Goal: Check status: Check status

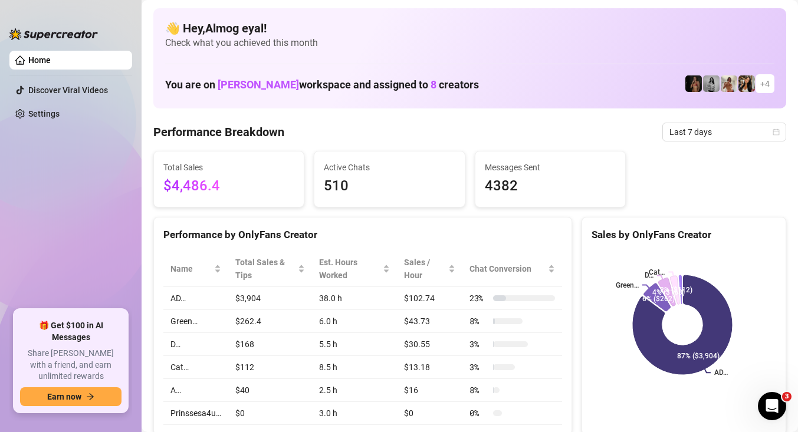
click at [700, 136] on span "Last 7 days" at bounding box center [724, 132] width 110 height 18
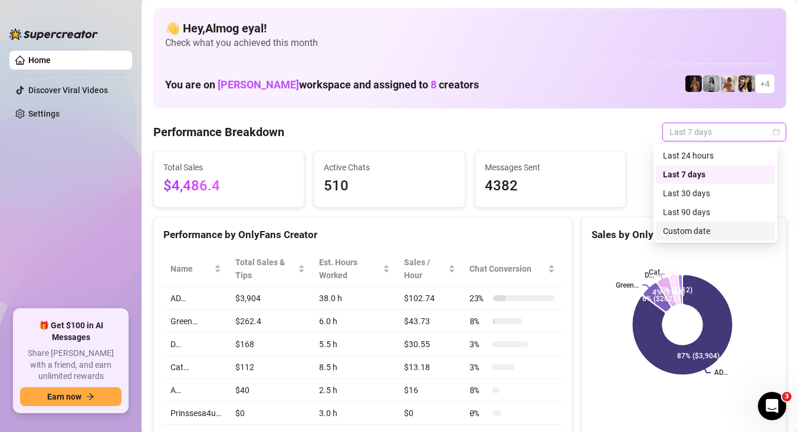
click at [689, 232] on div "Custom date" at bounding box center [715, 231] width 105 height 13
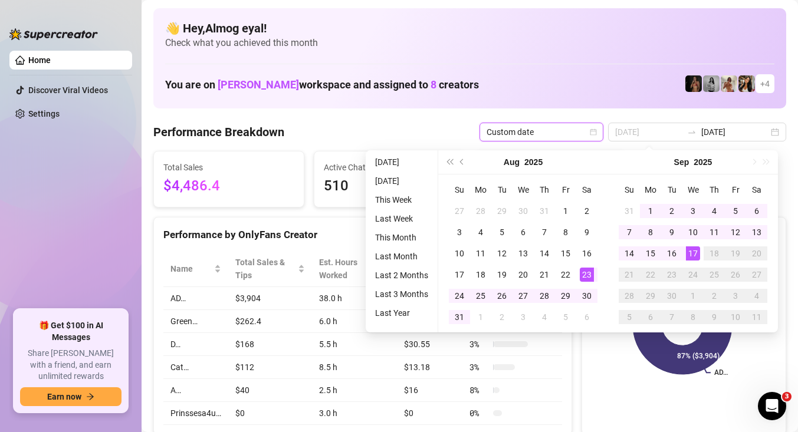
type input "[DATE]"
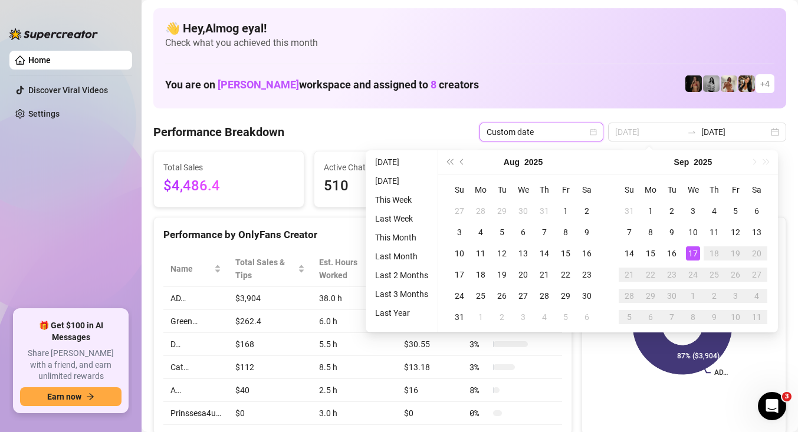
click at [694, 253] on div "17" at bounding box center [693, 254] width 14 height 14
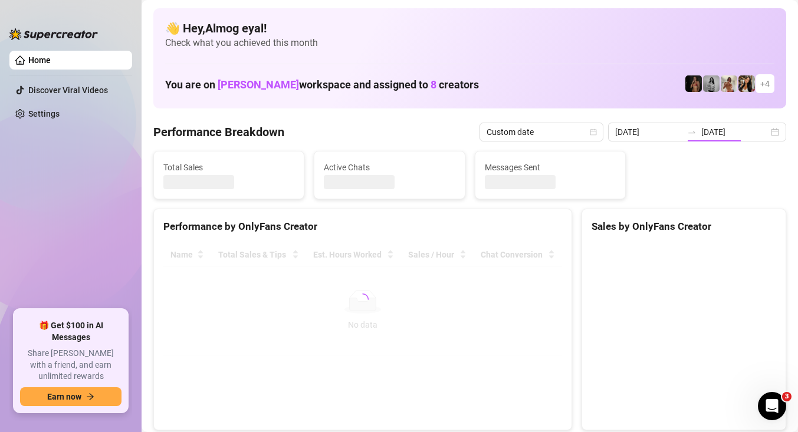
type input "2025-09-17"
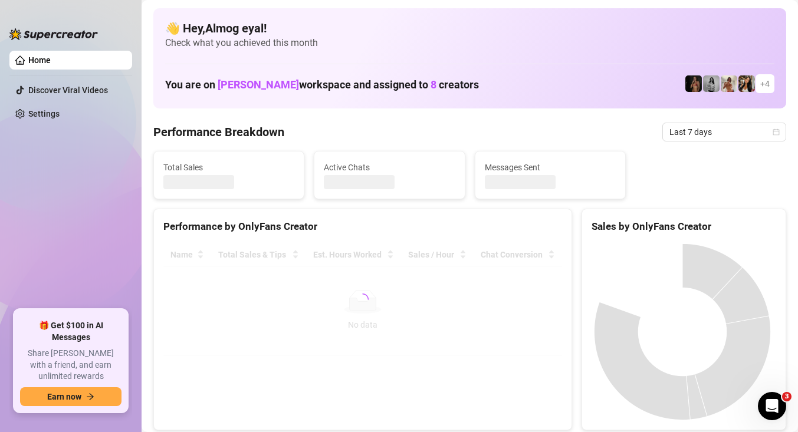
drag, startPoint x: 685, startPoint y: 143, endPoint x: 684, endPoint y: 134, distance: 9.6
click at [684, 128] on span "Last 7 days" at bounding box center [724, 132] width 110 height 18
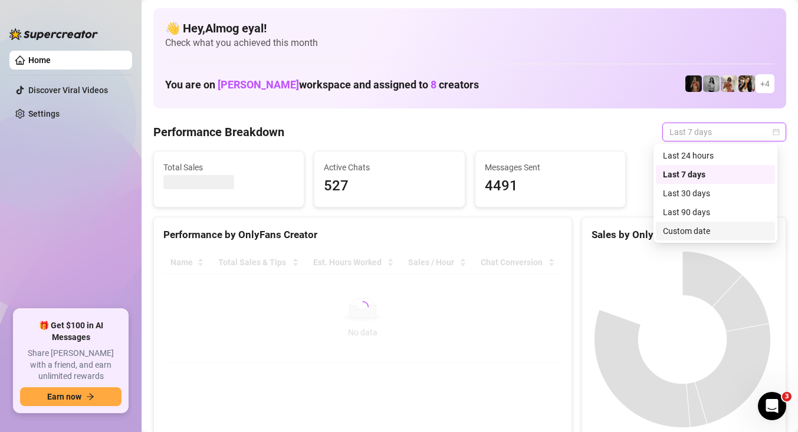
click at [693, 229] on div "Custom date" at bounding box center [715, 231] width 105 height 13
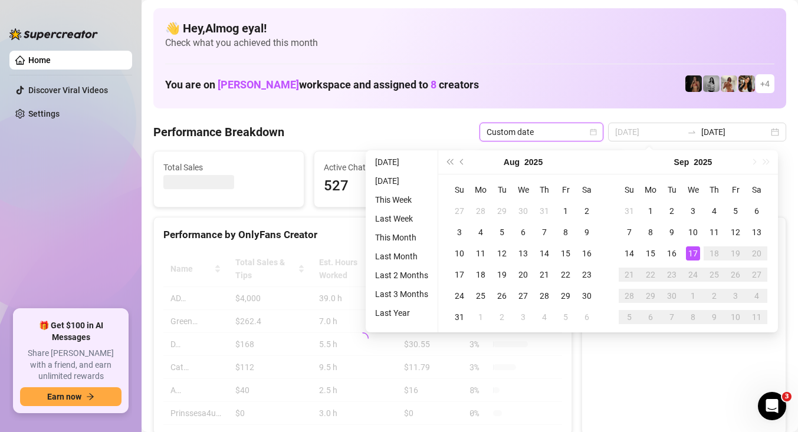
type input "[DATE]"
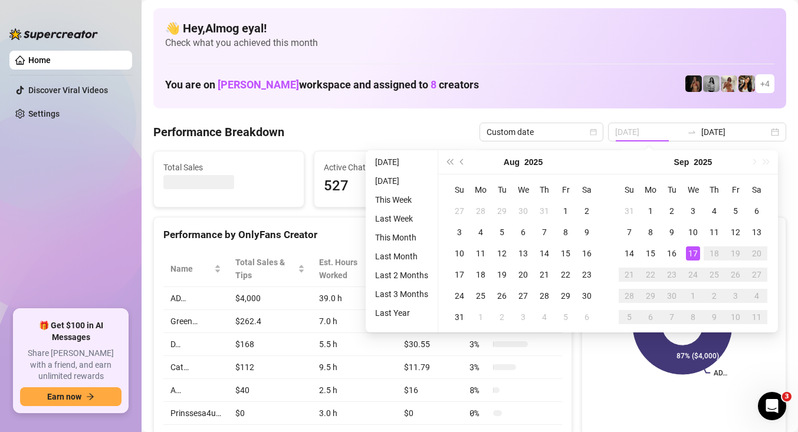
click at [697, 257] on div "17" at bounding box center [693, 254] width 14 height 14
type input "[DATE]"
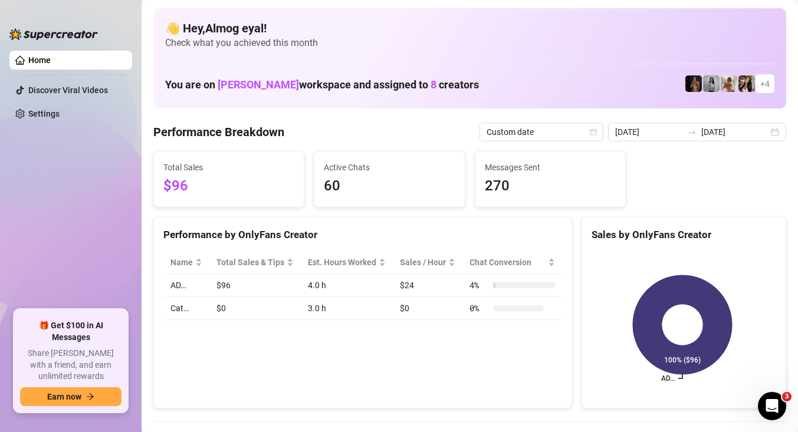
click at [314, 297] on td "4.0 h" at bounding box center [347, 285] width 92 height 23
click at [357, 320] on td "3.0 h" at bounding box center [347, 308] width 92 height 23
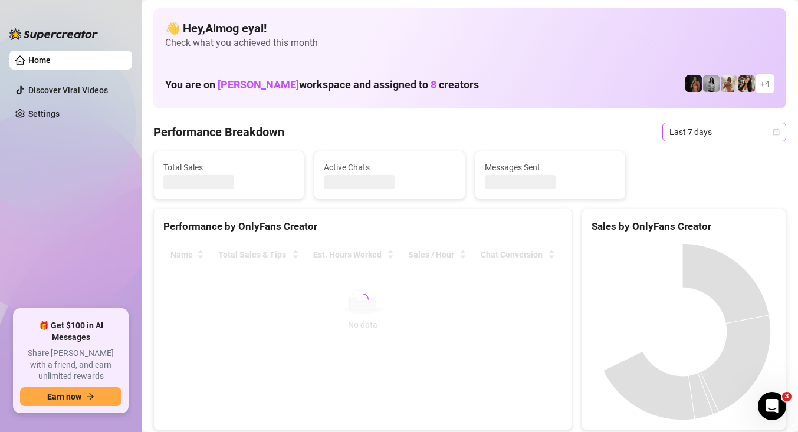
click at [669, 127] on span "Last 7 days" at bounding box center [724, 132] width 110 height 18
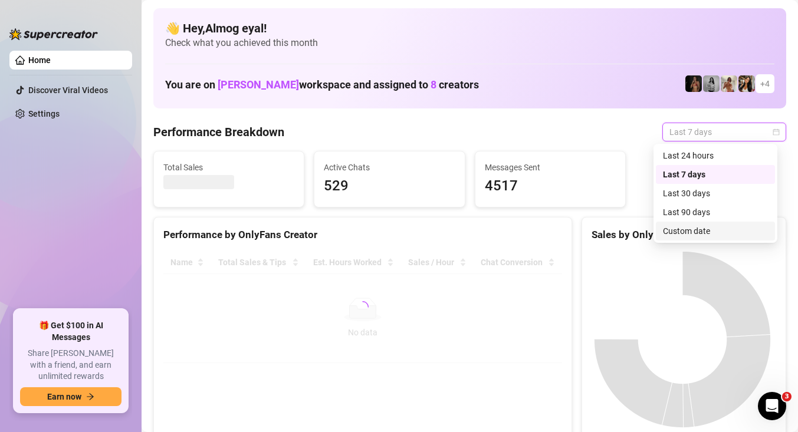
click at [691, 223] on div "Custom date" at bounding box center [715, 231] width 119 height 19
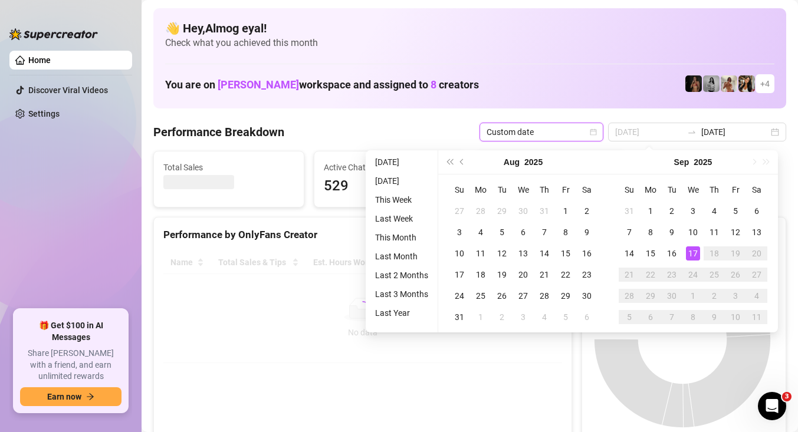
click at [693, 252] on div "17" at bounding box center [693, 254] width 14 height 14
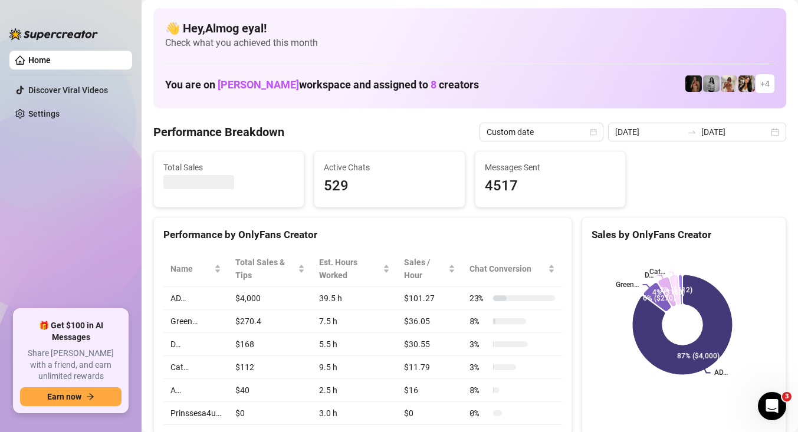
click at [662, 131] on input "[DATE]" at bounding box center [648, 132] width 67 height 13
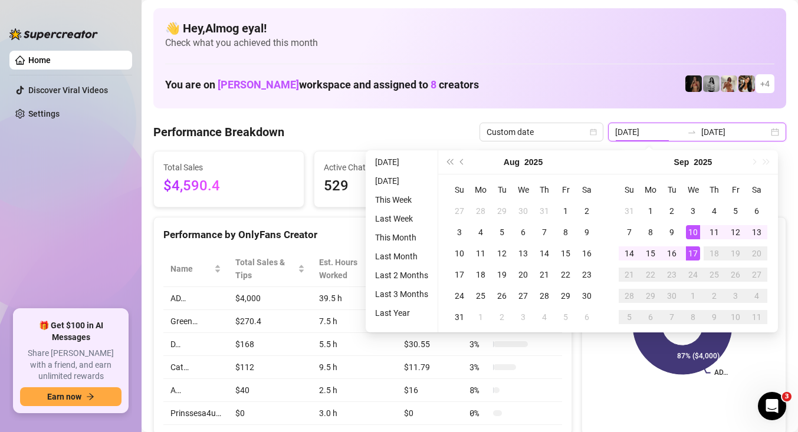
type input "[DATE]"
click at [694, 254] on div "17" at bounding box center [693, 254] width 14 height 14
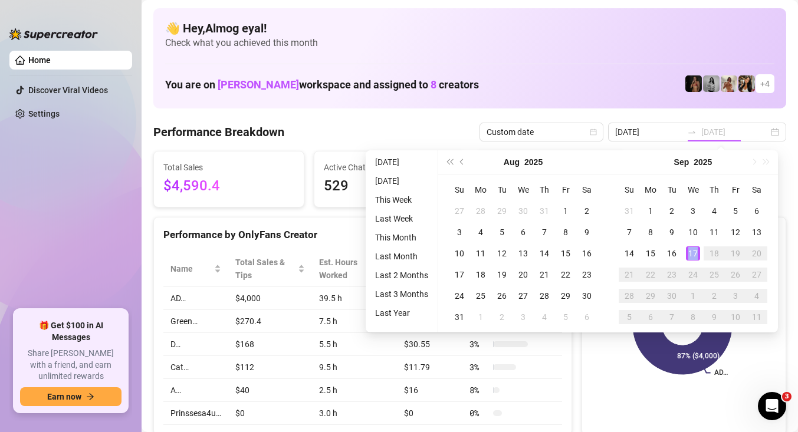
type input "[DATE]"
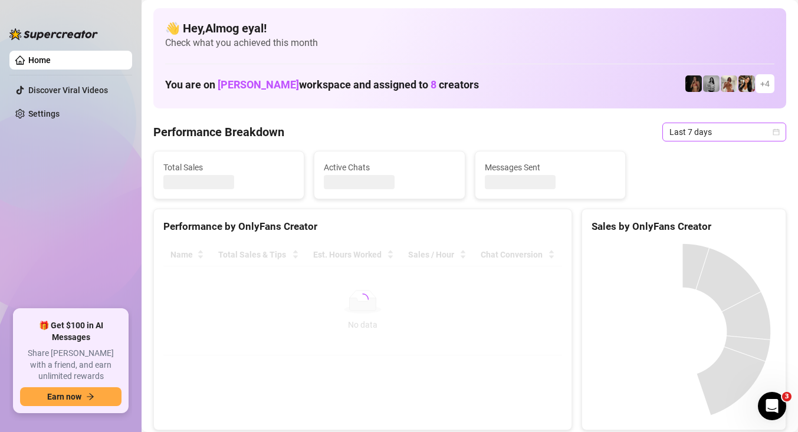
click at [714, 135] on span "Last 7 days" at bounding box center [724, 132] width 110 height 18
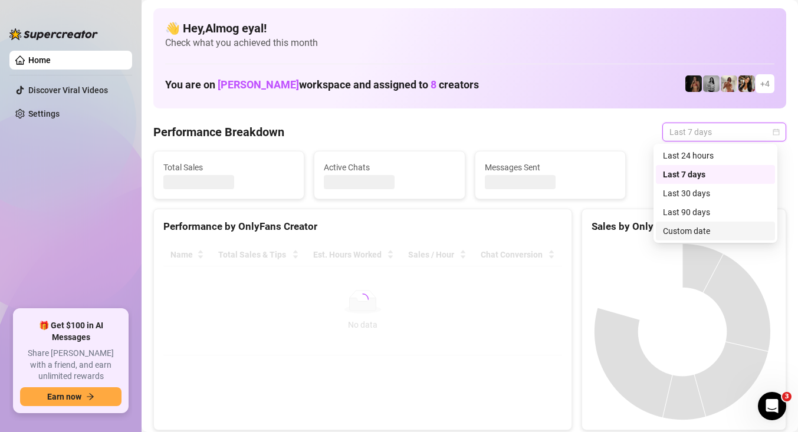
click at [708, 236] on div "Custom date" at bounding box center [715, 231] width 105 height 13
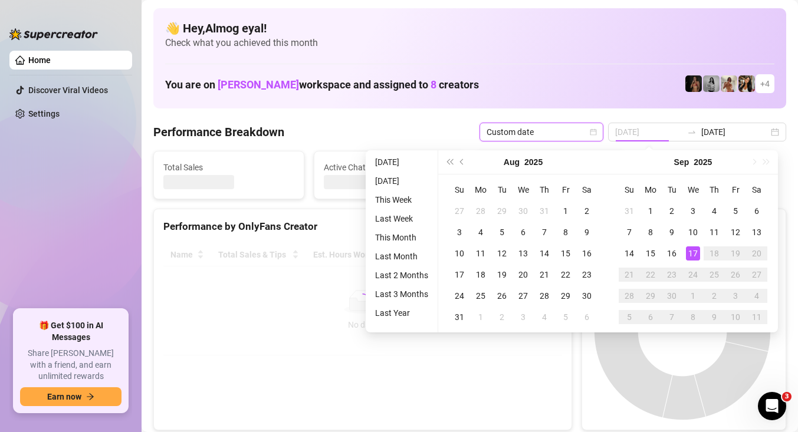
click at [696, 254] on div "17" at bounding box center [693, 254] width 14 height 14
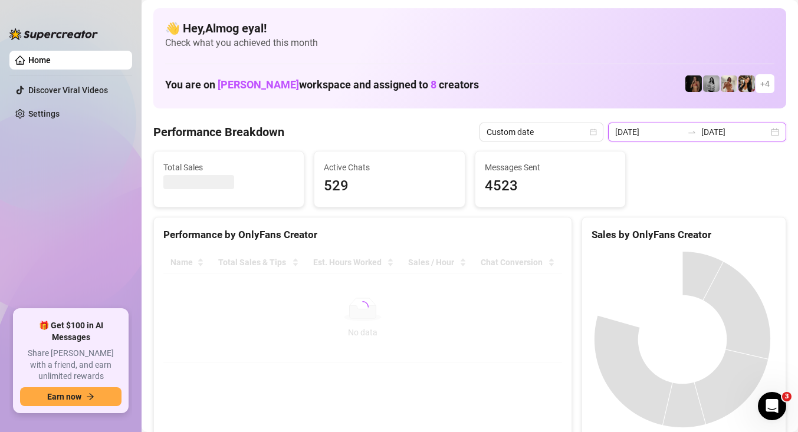
click at [662, 133] on input "[DATE]" at bounding box center [648, 132] width 67 height 13
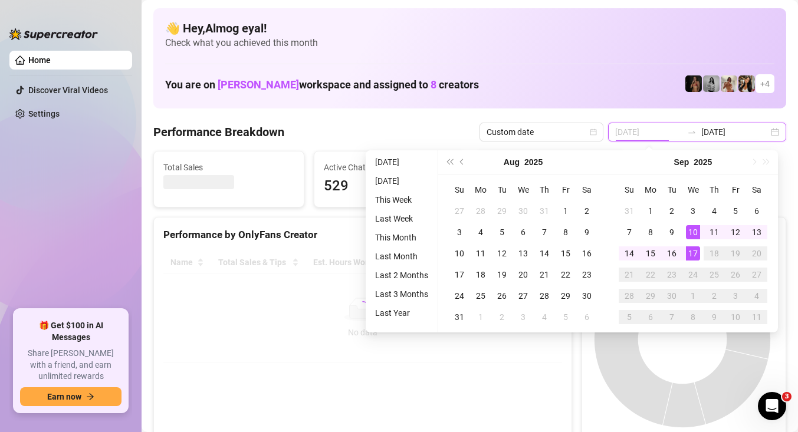
type input "[DATE]"
click at [694, 256] on div "17" at bounding box center [693, 254] width 14 height 14
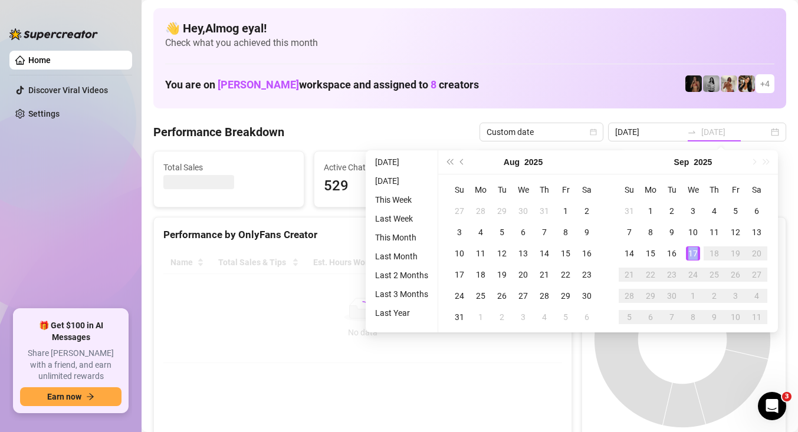
click at [694, 256] on div "17" at bounding box center [693, 254] width 14 height 14
type input "[DATE]"
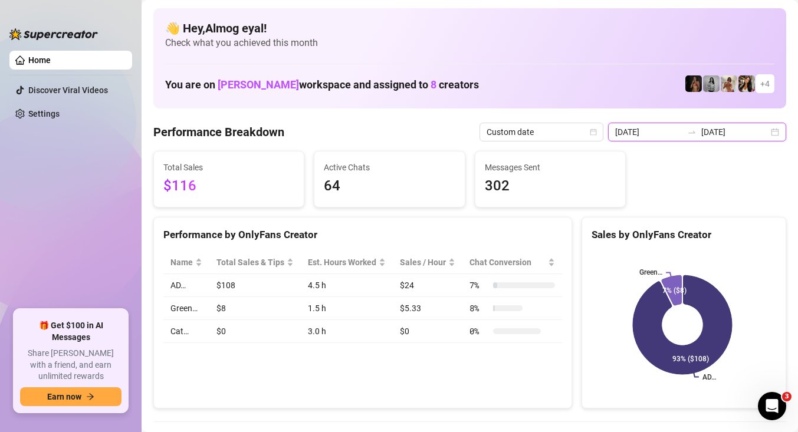
click at [714, 133] on input "[DATE]" at bounding box center [734, 132] width 67 height 13
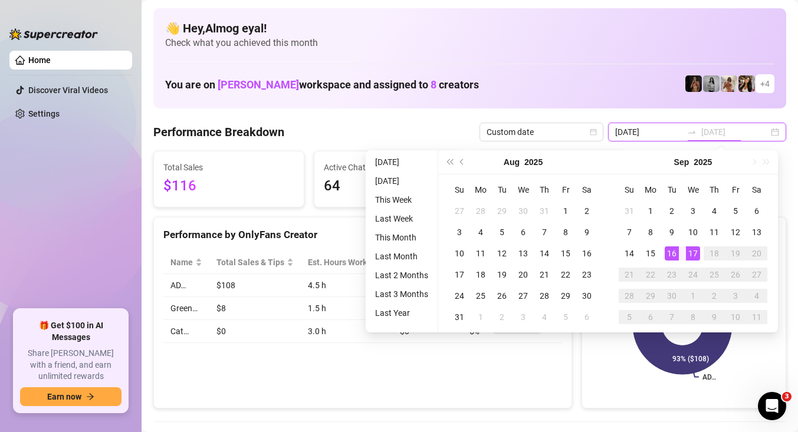
type input "[DATE]"
click at [689, 254] on div "17" at bounding box center [693, 254] width 14 height 14
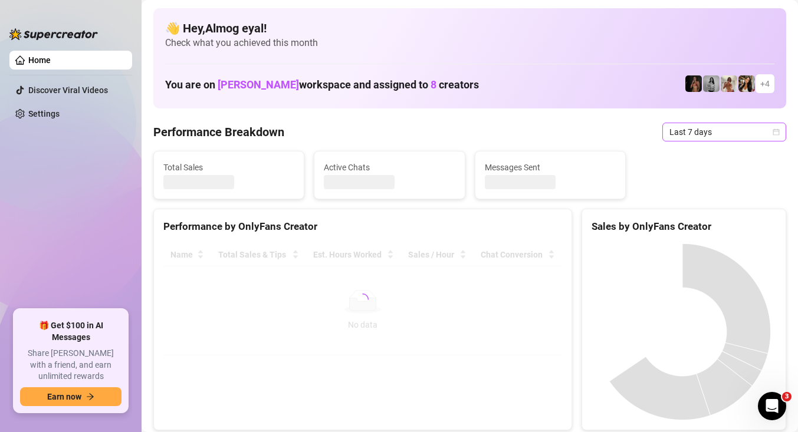
click at [702, 132] on span "Last 7 days" at bounding box center [724, 132] width 110 height 18
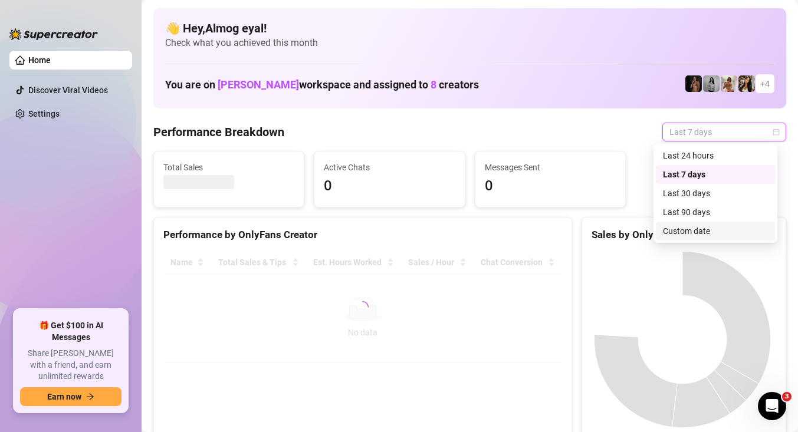
click at [705, 229] on div "Custom date" at bounding box center [715, 231] width 105 height 13
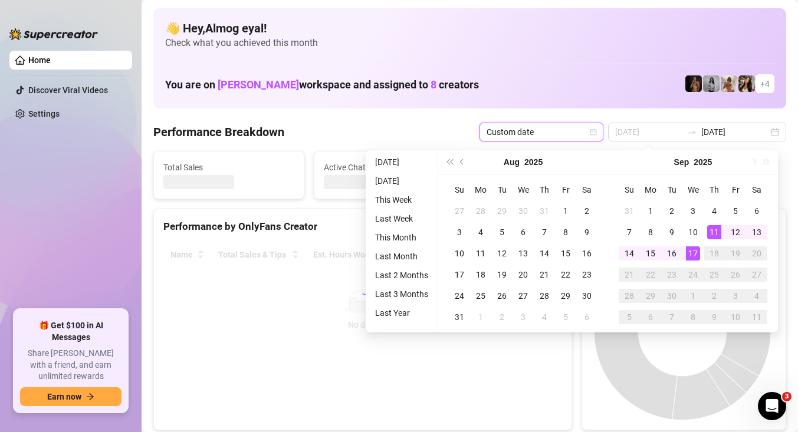
type input "[DATE]"
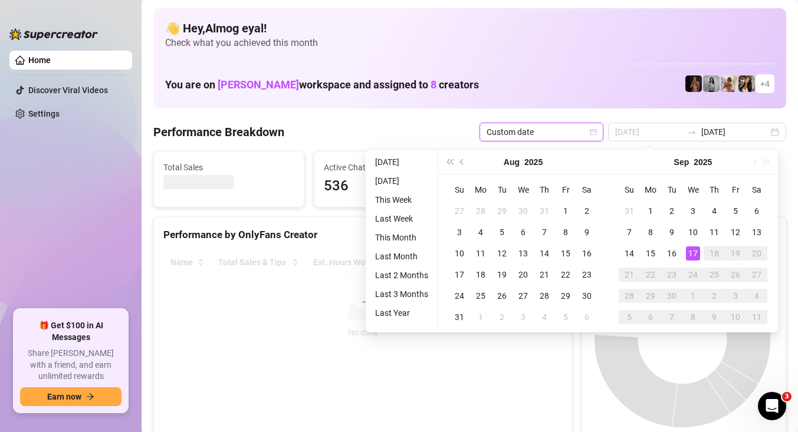
click at [692, 254] on div "17" at bounding box center [693, 254] width 14 height 14
type input "[DATE]"
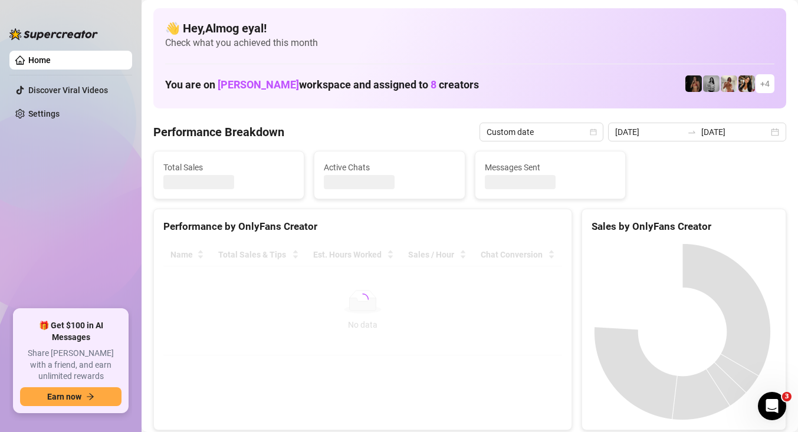
click at [692, 254] on canvas at bounding box center [683, 332] width 182 height 177
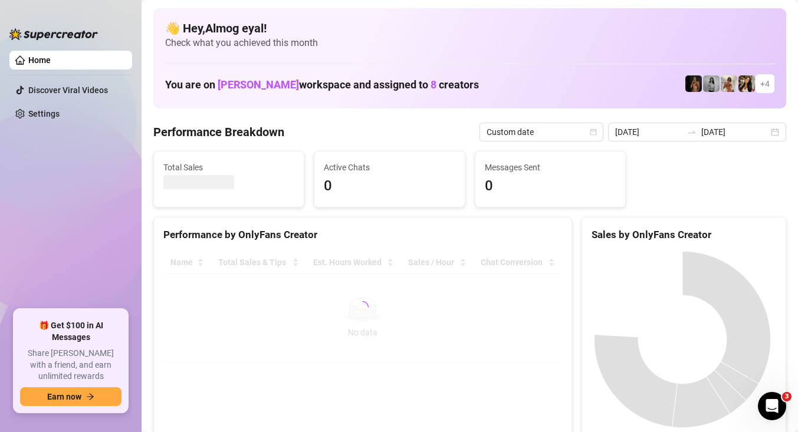
click at [599, 253] on canvas at bounding box center [683, 339] width 182 height 177
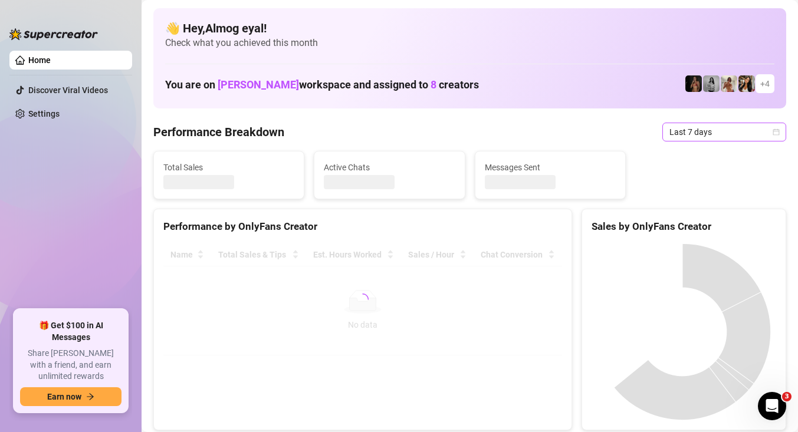
drag, startPoint x: 718, startPoint y: 117, endPoint x: 722, endPoint y: 126, distance: 10.1
click at [722, 126] on span "Last 7 days" at bounding box center [724, 132] width 110 height 18
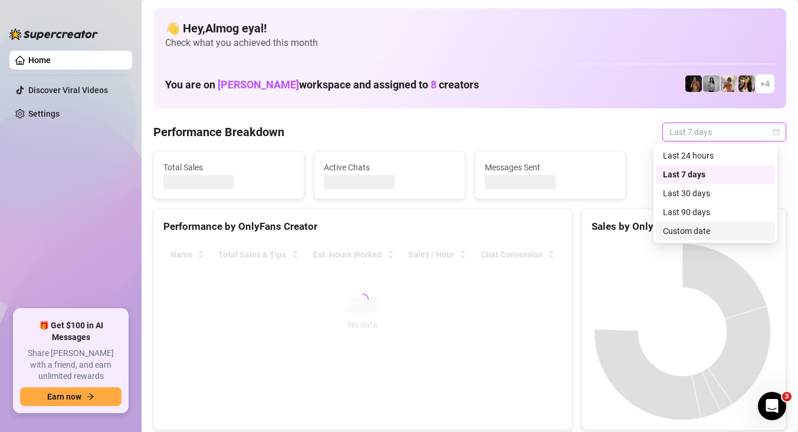
click at [706, 228] on div "Custom date" at bounding box center [715, 231] width 105 height 13
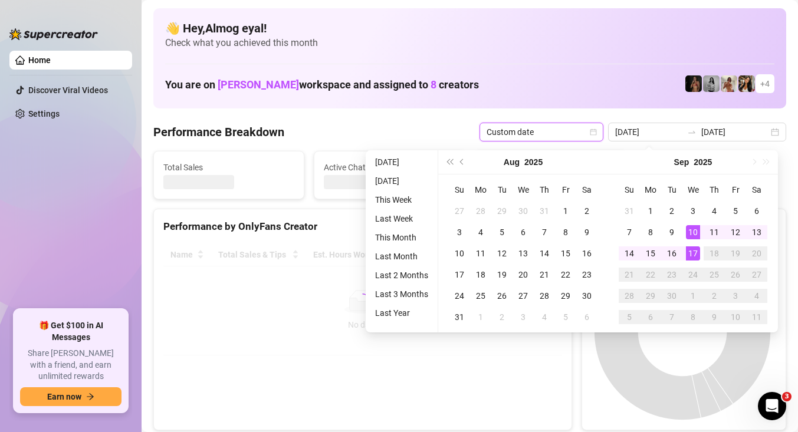
type input "[DATE]"
click at [694, 251] on div "17" at bounding box center [693, 254] width 14 height 14
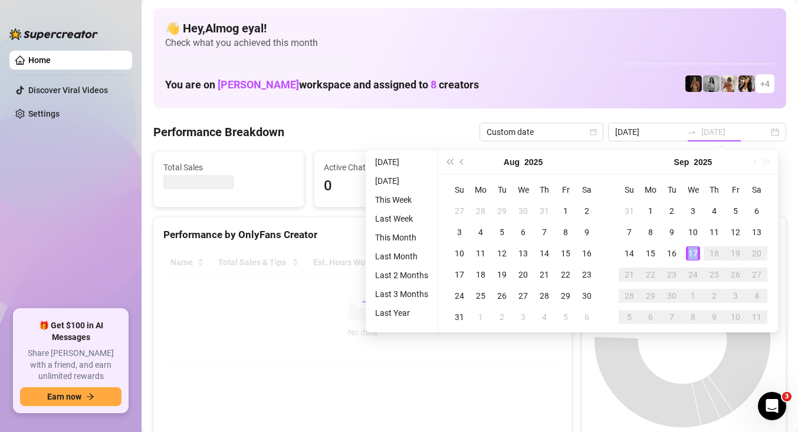
click at [694, 251] on div "17" at bounding box center [693, 254] width 14 height 14
type input "[DATE]"
